Goal: Transaction & Acquisition: Download file/media

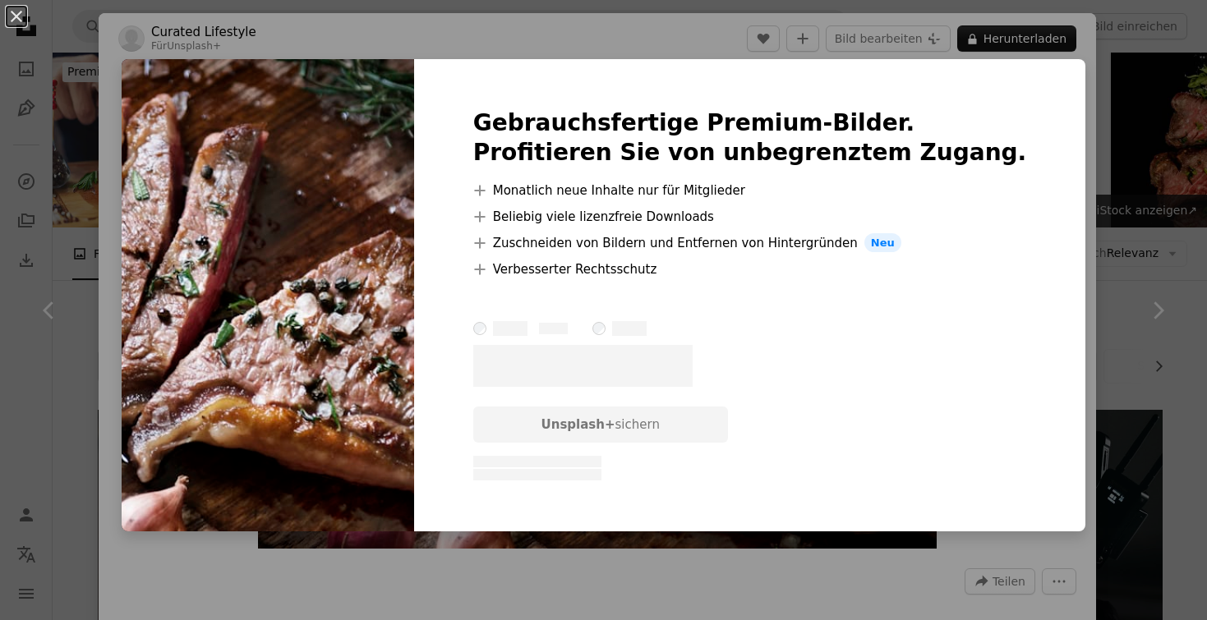
scroll to position [675, 0]
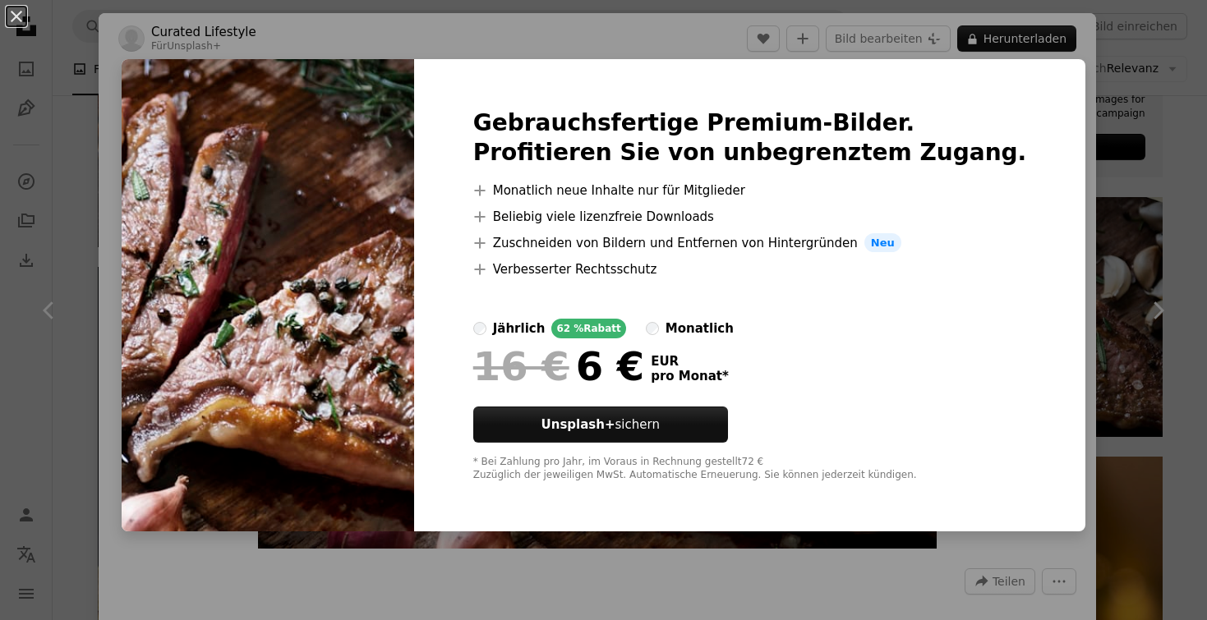
click at [1037, 154] on div "An X shape Gebrauchsfertige Premium-Bilder. Profitieren Sie von unbegrenztem Zu…" at bounding box center [603, 310] width 1207 height 620
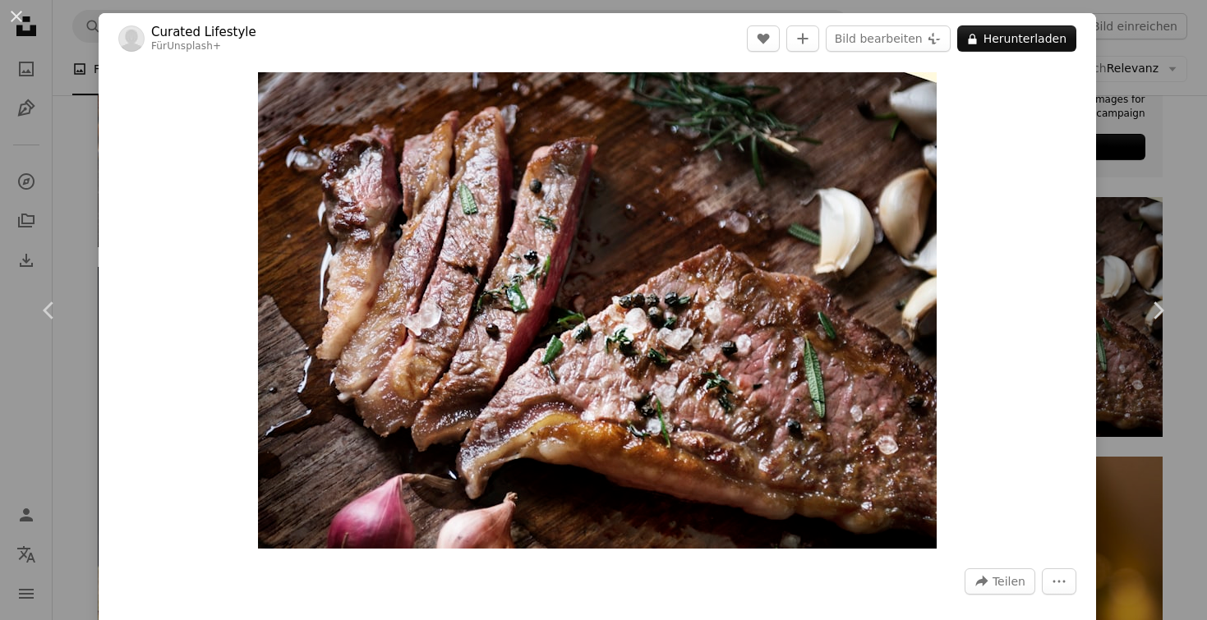
click at [1156, 145] on div "An X shape Chevron left Chevron right Curated Lifestyle Für Unsplash+ A heart A…" at bounding box center [603, 310] width 1207 height 620
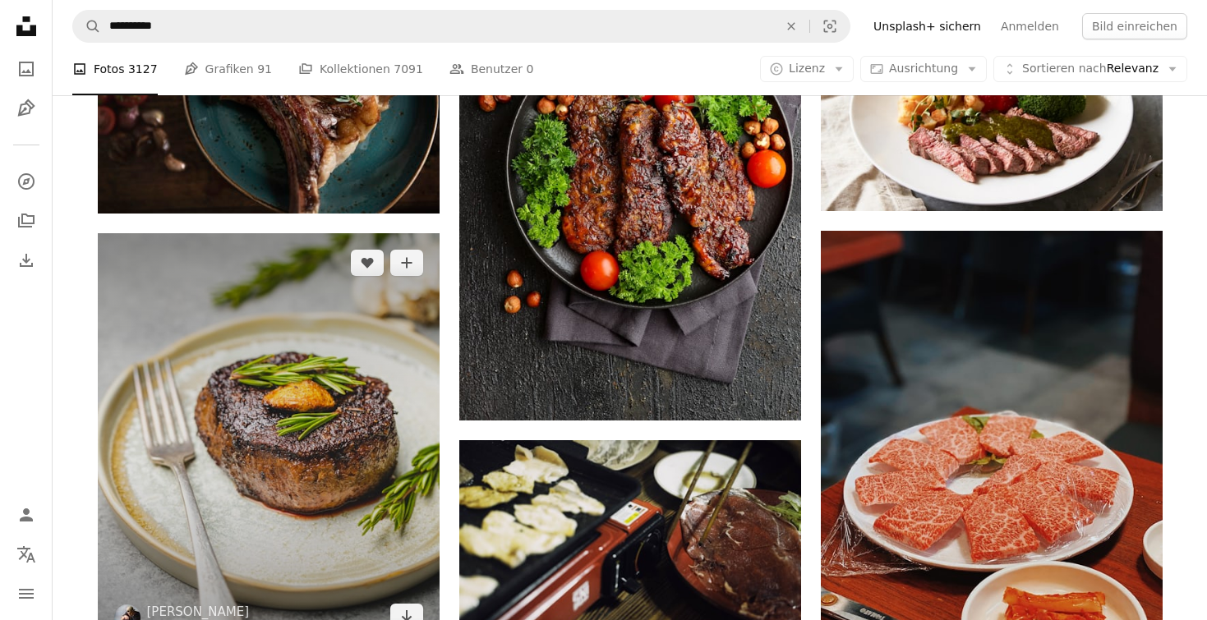
scroll to position [2516, 0]
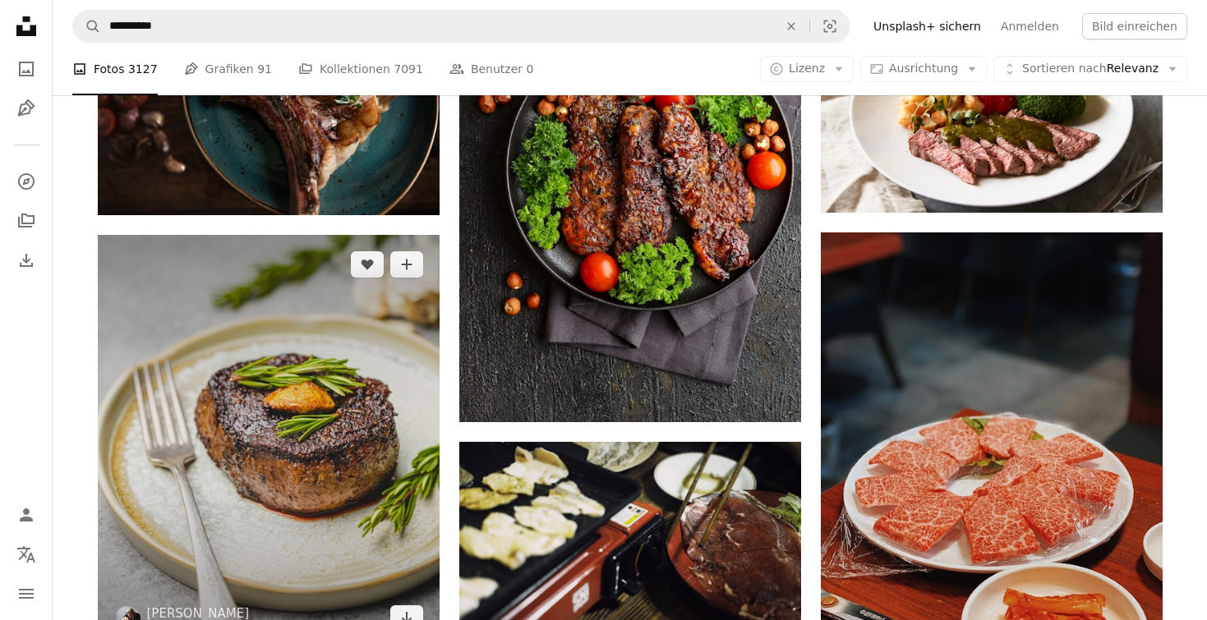
click at [261, 320] on img at bounding box center [269, 441] width 342 height 413
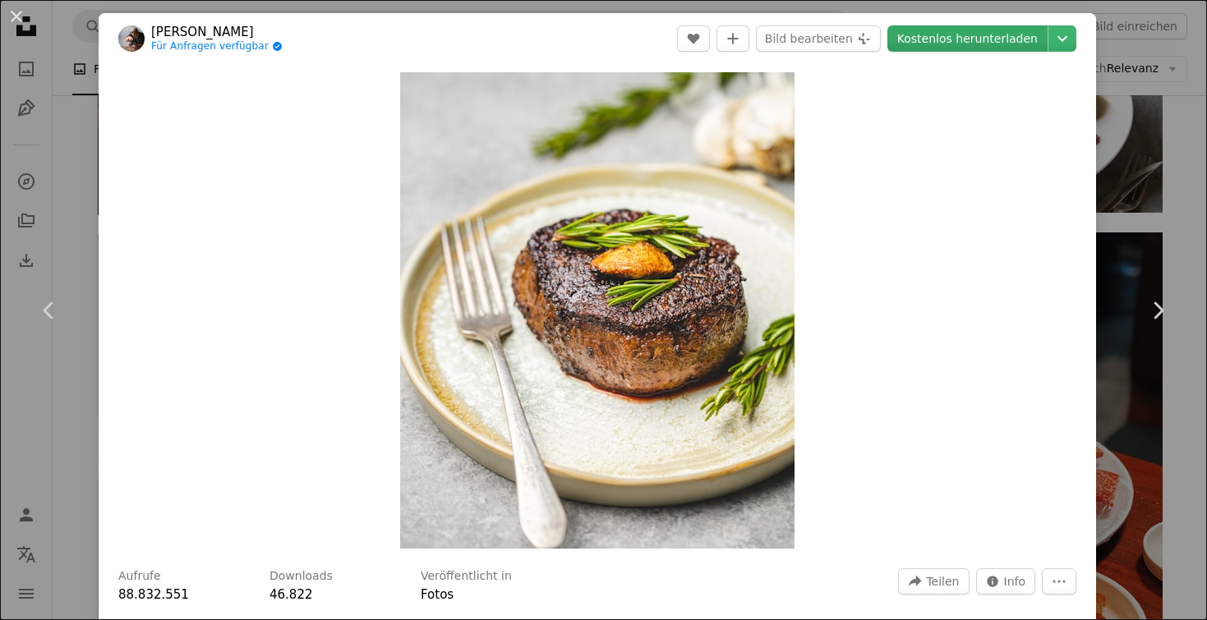
click at [993, 31] on link "Kostenlos herunterladen" at bounding box center [967, 38] width 160 height 26
